Goal: Task Accomplishment & Management: Manage account settings

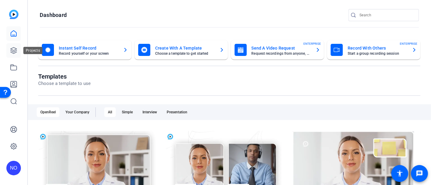
click at [13, 50] on icon at bounding box center [14, 51] width 6 height 6
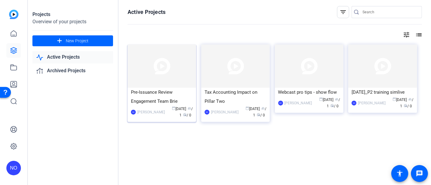
click at [168, 82] on img at bounding box center [162, 66] width 68 height 43
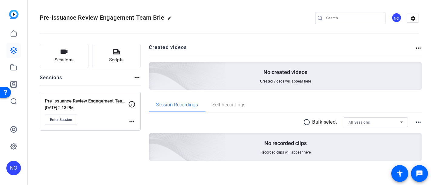
click at [131, 119] on mat-icon "more_horiz" at bounding box center [131, 121] width 7 height 7
click at [139, 128] on span "Edit Session" at bounding box center [147, 129] width 28 height 7
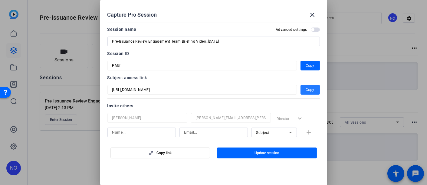
click at [302, 90] on span "button" at bounding box center [310, 90] width 19 height 15
click at [301, 88] on span "button" at bounding box center [310, 90] width 19 height 15
click at [161, 134] on input at bounding box center [141, 132] width 59 height 7
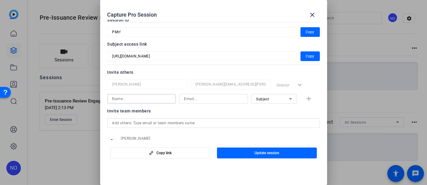
scroll to position [55, 0]
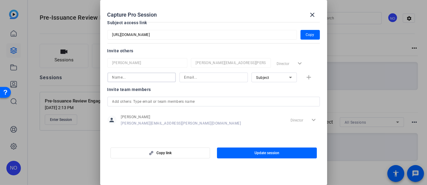
click at [156, 102] on div "Capture Pro Session close Session name Advanced settings Pre-Issuance Review En…" at bounding box center [213, 92] width 427 height 185
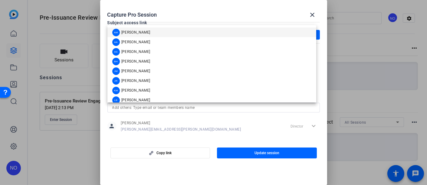
drag, startPoint x: 155, startPoint y: 107, endPoint x: 143, endPoint y: 116, distance: 15.0
click at [143, 116] on div at bounding box center [214, 116] width 213 height 7
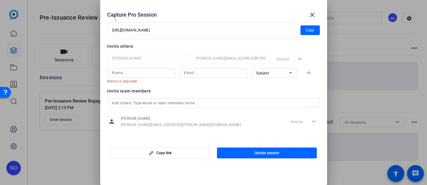
scroll to position [61, 0]
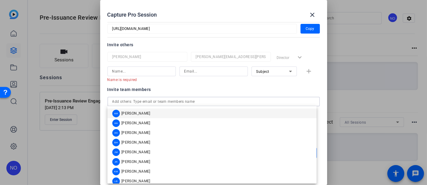
click at [157, 102] on input "text" at bounding box center [213, 101] width 203 height 7
paste input "support@openreel.com"
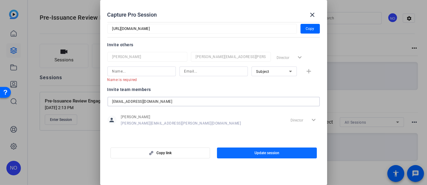
type input "support@openreel.com"
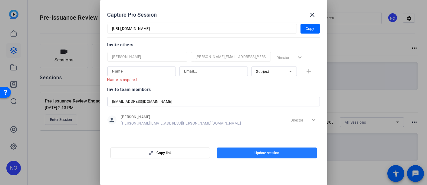
click at [247, 151] on span "button" at bounding box center [267, 153] width 100 height 15
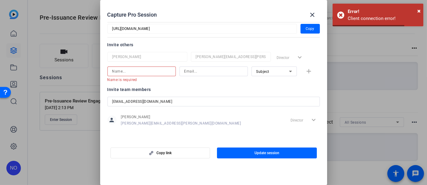
click at [153, 71] on input at bounding box center [141, 71] width 59 height 7
click at [191, 72] on input at bounding box center [213, 71] width 59 height 7
paste input "support@openreel.com"
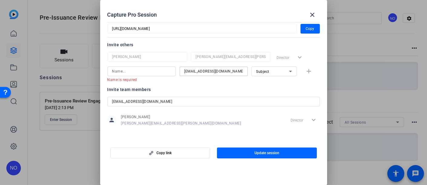
type input "support@openreel.com"
drag, startPoint x: 195, startPoint y: 101, endPoint x: 105, endPoint y: 100, distance: 90.3
click at [105, 100] on mat-dialog-content "Session name Advanced settings Pre-Issuance Review Engagement Team Briefing Vid…" at bounding box center [213, 80] width 227 height 121
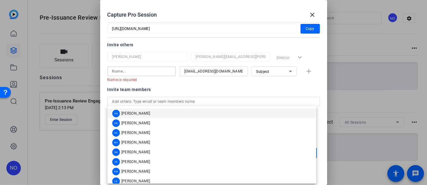
click at [130, 70] on input at bounding box center [141, 71] width 59 height 7
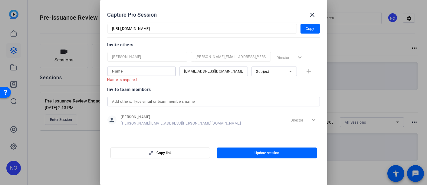
type input "S"
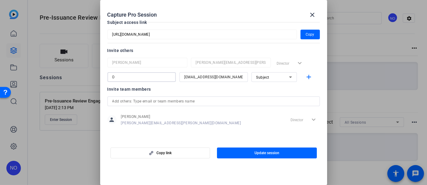
scroll to position [55, 0]
type input "O"
type input "Support"
click at [263, 76] on span "Subject" at bounding box center [263, 78] width 13 height 4
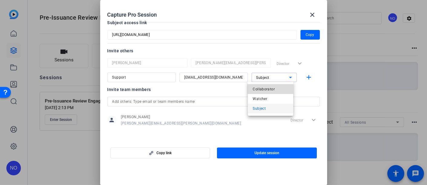
click at [260, 88] on span "Collaborator" at bounding box center [264, 89] width 22 height 7
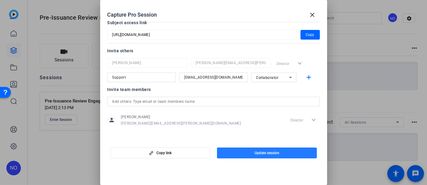
click at [256, 151] on span "Update session" at bounding box center [267, 153] width 25 height 5
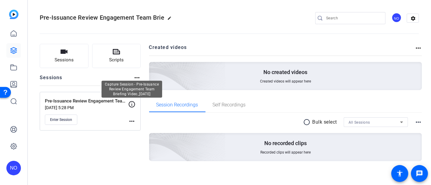
click at [131, 105] on icon at bounding box center [132, 104] width 6 height 6
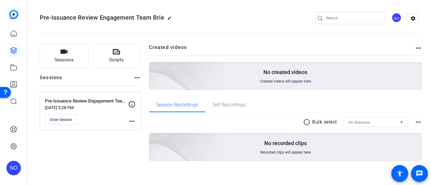
click at [131, 105] on icon at bounding box center [132, 104] width 6 height 6
click at [132, 121] on mat-icon "more_horiz" at bounding box center [131, 121] width 7 height 7
click at [135, 128] on span "Edit Session" at bounding box center [147, 129] width 28 height 7
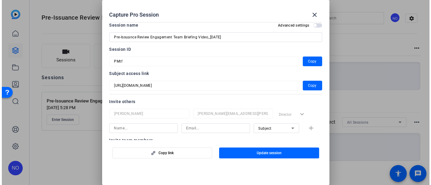
scroll to position [0, 0]
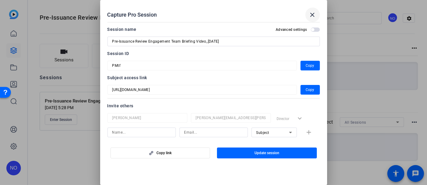
click at [313, 12] on mat-icon "close" at bounding box center [312, 14] width 7 height 7
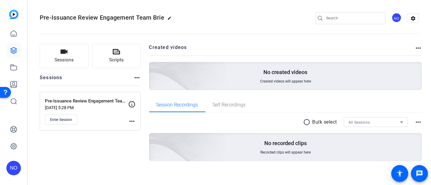
scroll to position [2, 0]
